Goal: Transaction & Acquisition: Book appointment/travel/reservation

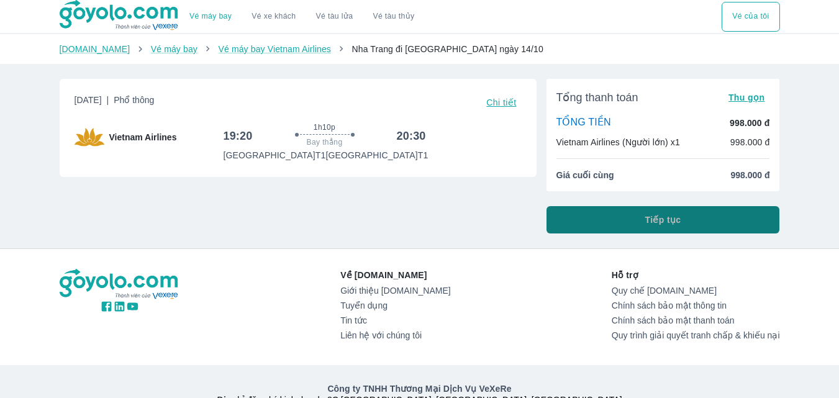
click at [640, 228] on button "Tiếp tục" at bounding box center [662, 219] width 233 height 27
click at [654, 215] on span "Tiếp tục" at bounding box center [663, 220] width 36 height 12
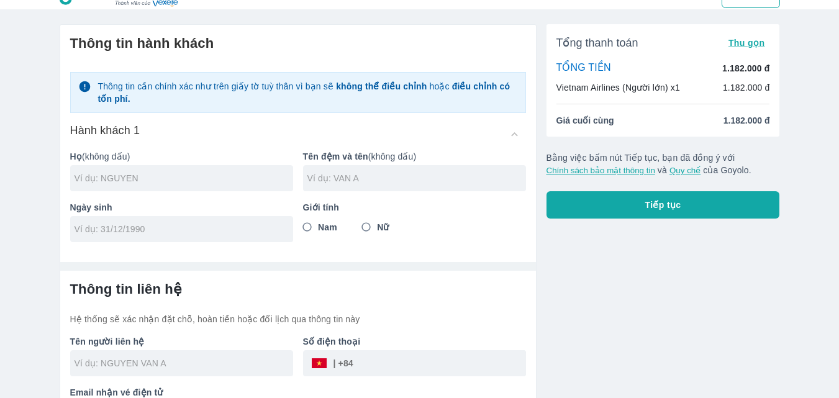
scroll to position [2, 0]
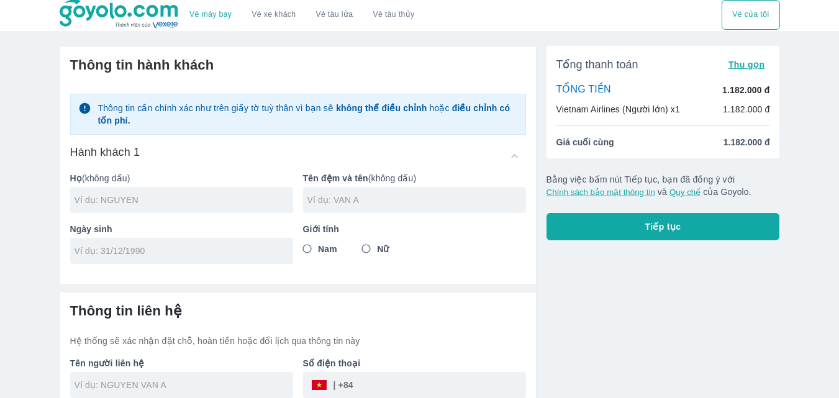
click at [204, 209] on div at bounding box center [181, 200] width 223 height 26
type input "TRAN"
click at [366, 205] on input "text" at bounding box center [416, 200] width 219 height 12
type input "NGOC THUY DUNG"
click at [189, 249] on input "tel" at bounding box center [178, 251] width 206 height 12
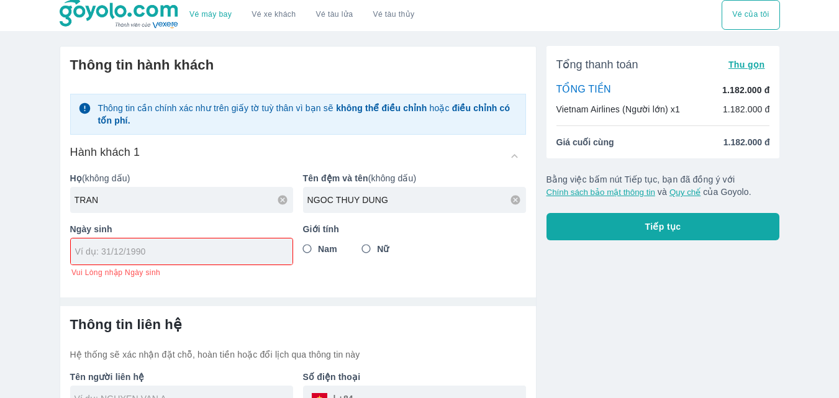
scroll to position [0, 0]
